Goal: Task Accomplishment & Management: Manage account settings

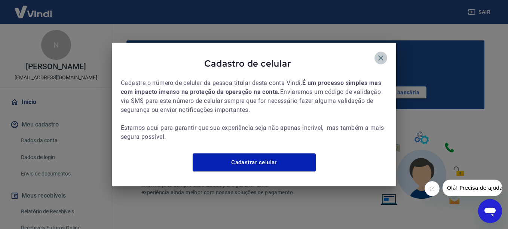
click at [382, 55] on icon "button" at bounding box center [380, 57] width 5 height 5
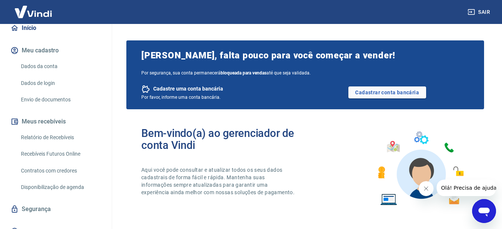
scroll to position [85, 0]
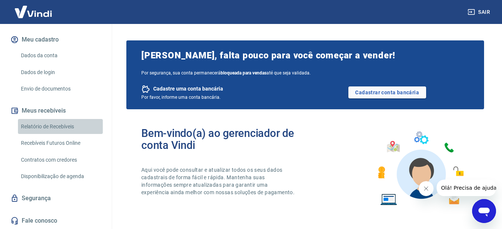
click at [71, 126] on link "Relatório de Recebíveis" at bounding box center [60, 126] width 85 height 15
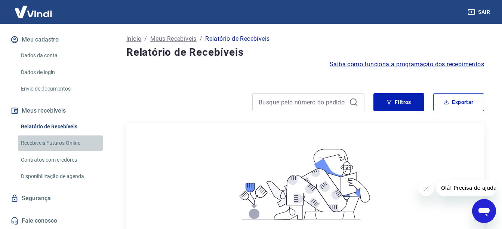
click at [83, 143] on link "Recebíveis Futuros Online" at bounding box center [60, 142] width 85 height 15
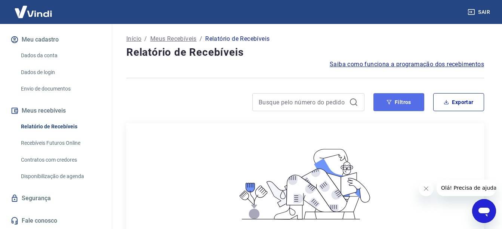
click at [393, 99] on button "Filtros" at bounding box center [398, 102] width 51 height 18
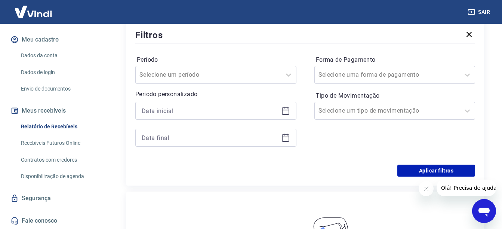
scroll to position [96, 0]
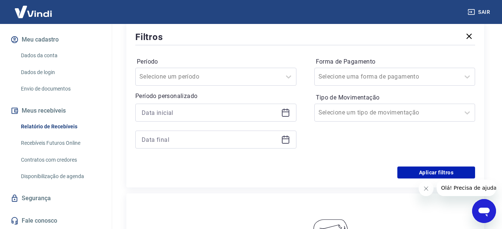
click at [244, 104] on div at bounding box center [215, 113] width 161 height 18
click at [240, 112] on input at bounding box center [210, 112] width 136 height 11
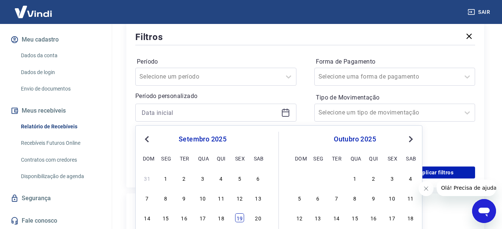
click at [241, 218] on div "19" at bounding box center [239, 217] width 9 height 9
type input "19/09/2025"
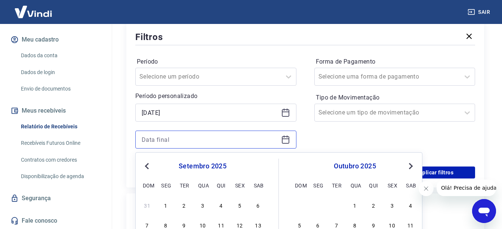
click at [204, 142] on input at bounding box center [210, 139] width 136 height 11
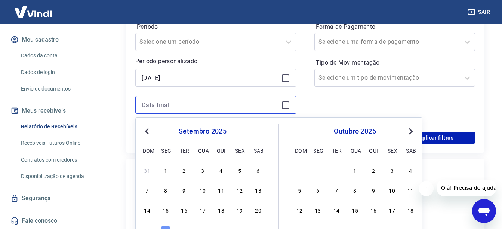
scroll to position [145, 0]
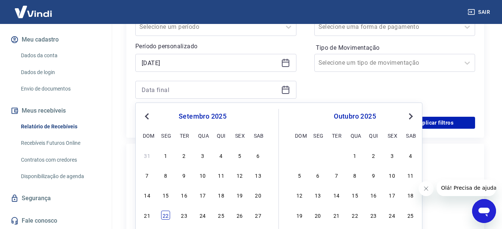
click at [168, 218] on div "22" at bounding box center [165, 214] width 9 height 9
type input "22/09/2025"
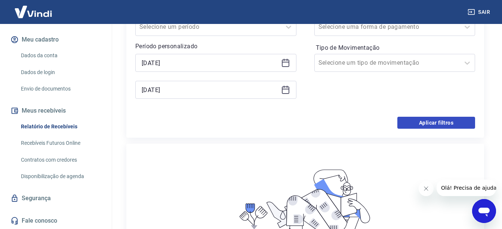
drag, startPoint x: 410, startPoint y: 129, endPoint x: 413, endPoint y: 125, distance: 5.0
click at [413, 125] on div "Filtros Período Selecione um período Período personalizado Selected date: sexta…" at bounding box center [305, 55] width 358 height 166
click at [413, 125] on button "Aplicar filtros" at bounding box center [436, 123] width 78 height 12
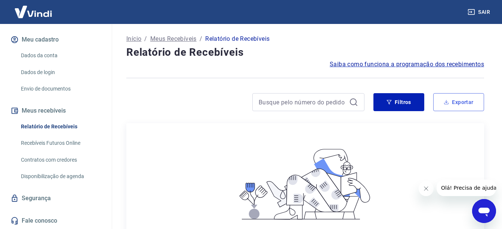
click at [463, 100] on button "Exportar" at bounding box center [458, 102] width 51 height 18
type input "19/09/2025"
type input "22/09/2025"
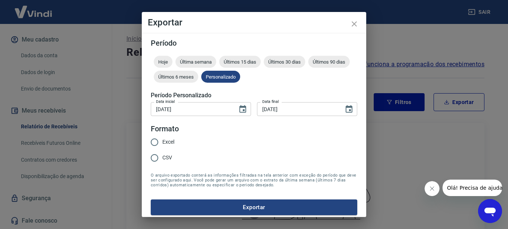
click at [164, 158] on span "CSV" at bounding box center [167, 158] width 10 height 8
click at [162, 158] on input "CSV" at bounding box center [155, 158] width 16 height 16
radio input "true"
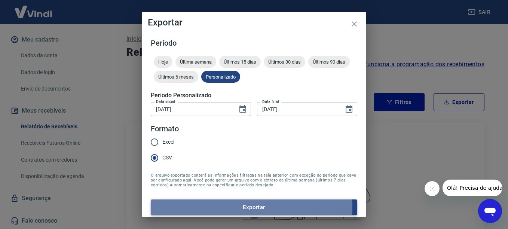
click at [232, 207] on button "Exportar" at bounding box center [254, 207] width 206 height 16
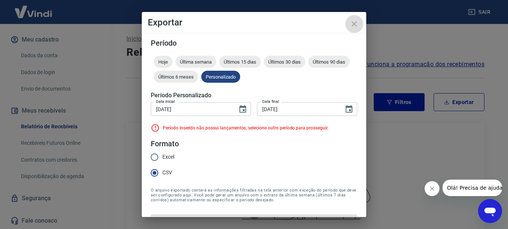
click at [353, 31] on button "close" at bounding box center [354, 24] width 18 height 18
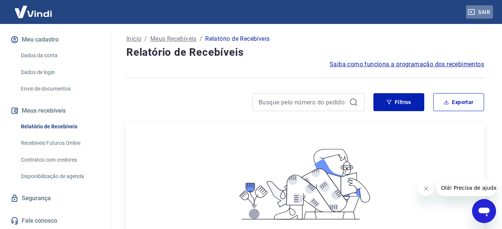
click at [474, 10] on icon "button" at bounding box center [471, 12] width 7 height 6
